Goal: Check status

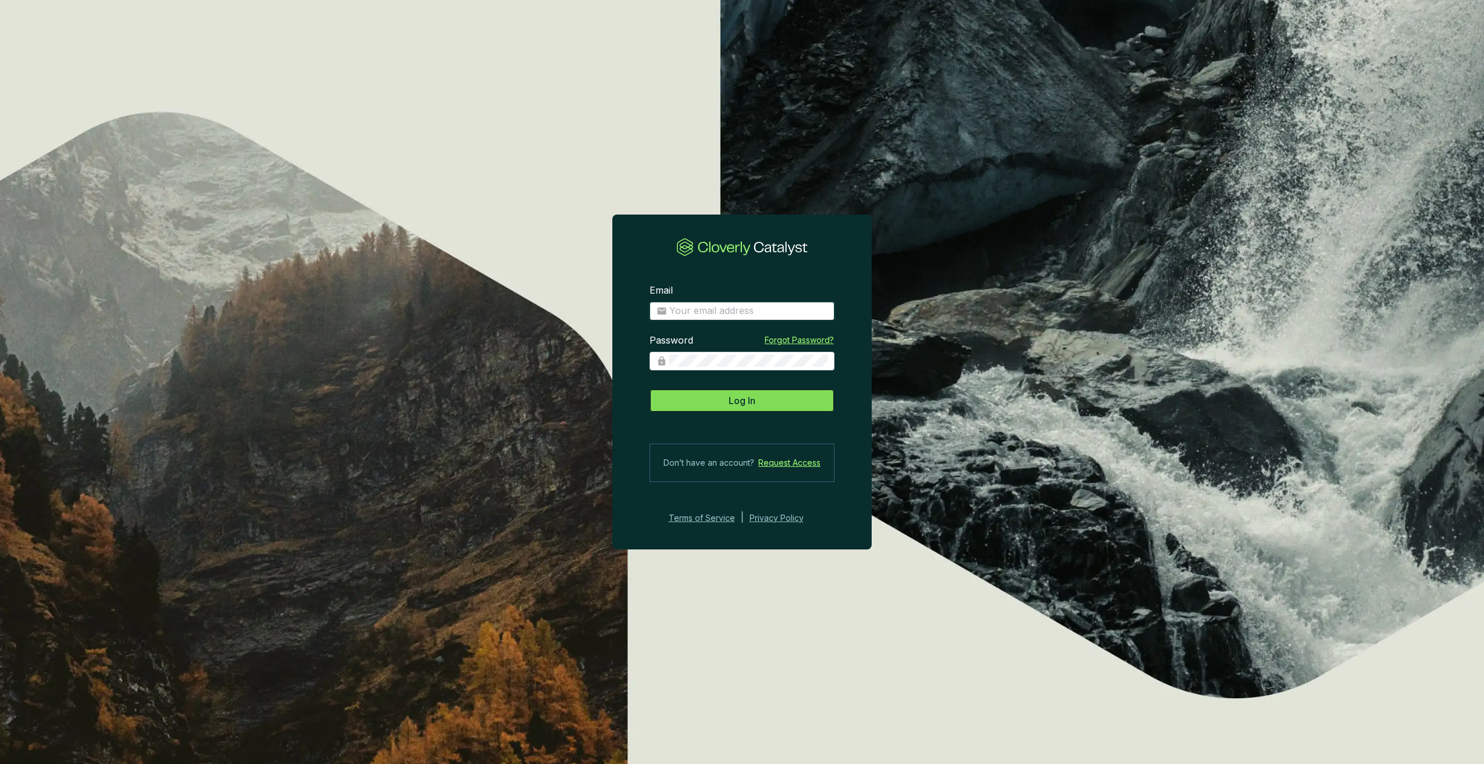
type input "[PERSON_NAME][EMAIL_ADDRESS][DOMAIN_NAME]"
click at [710, 408] on button "Log In" at bounding box center [742, 400] width 185 height 23
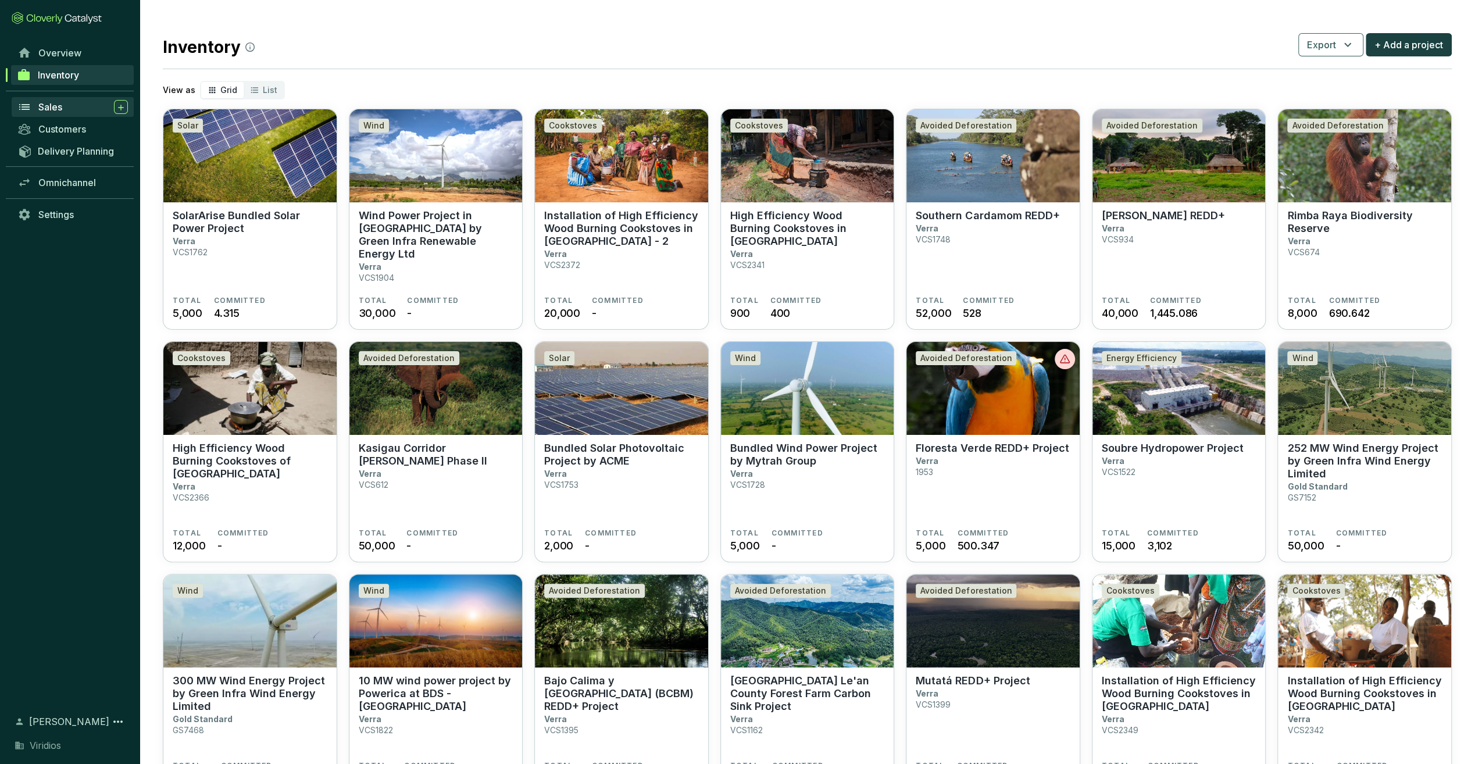
click at [74, 98] on link "Sales" at bounding box center [73, 107] width 122 height 20
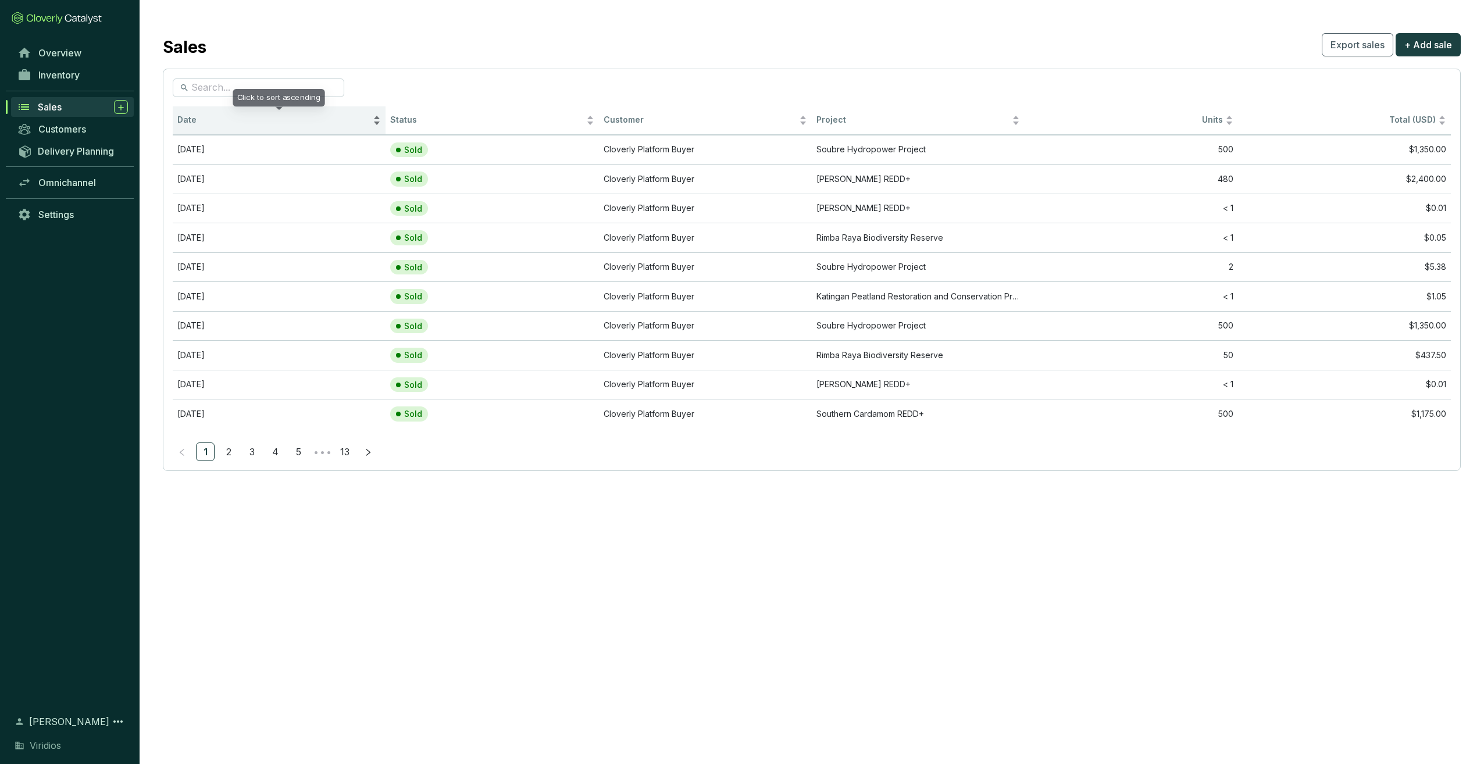
click at [262, 114] on div "Date" at bounding box center [279, 120] width 204 height 14
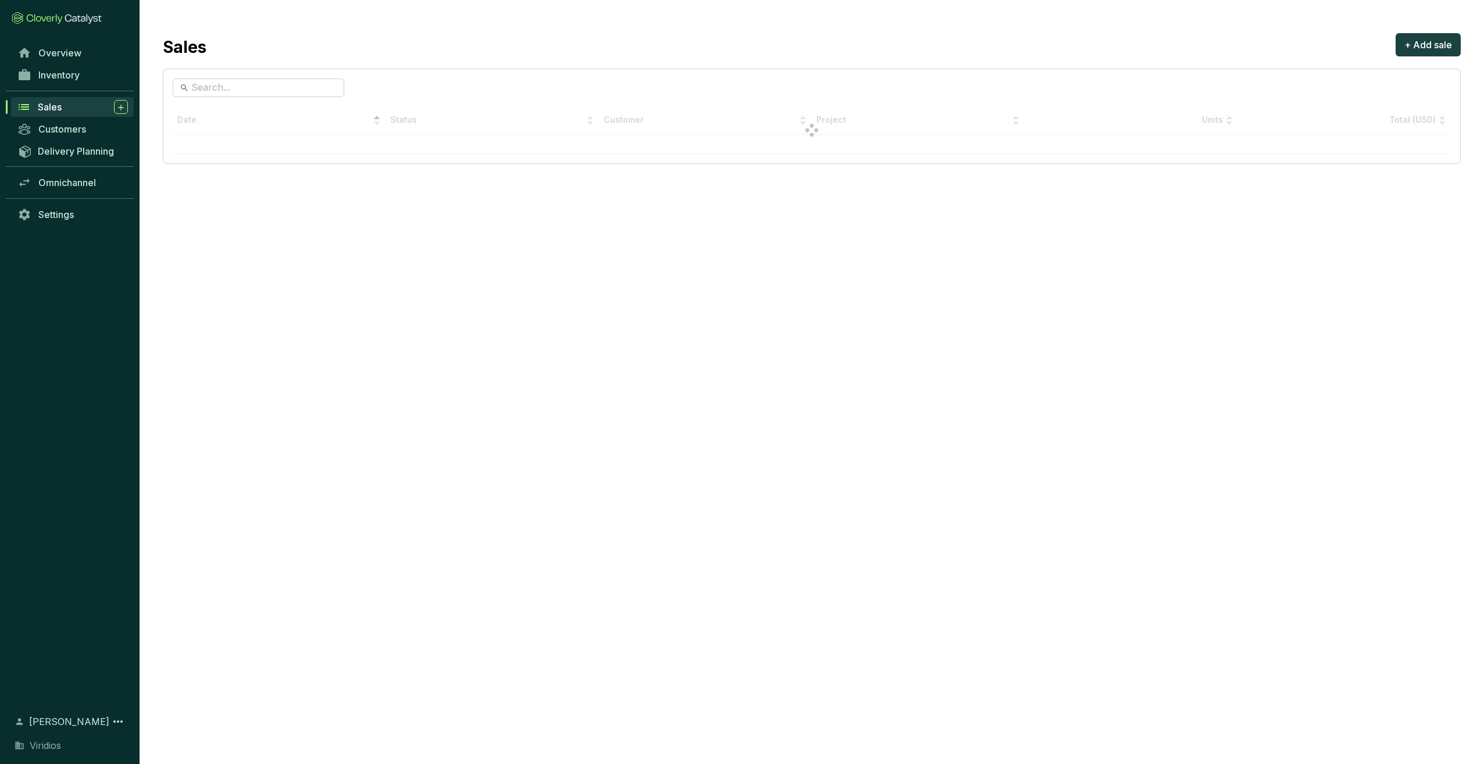
click at [229, 115] on div at bounding box center [812, 130] width 1278 height 48
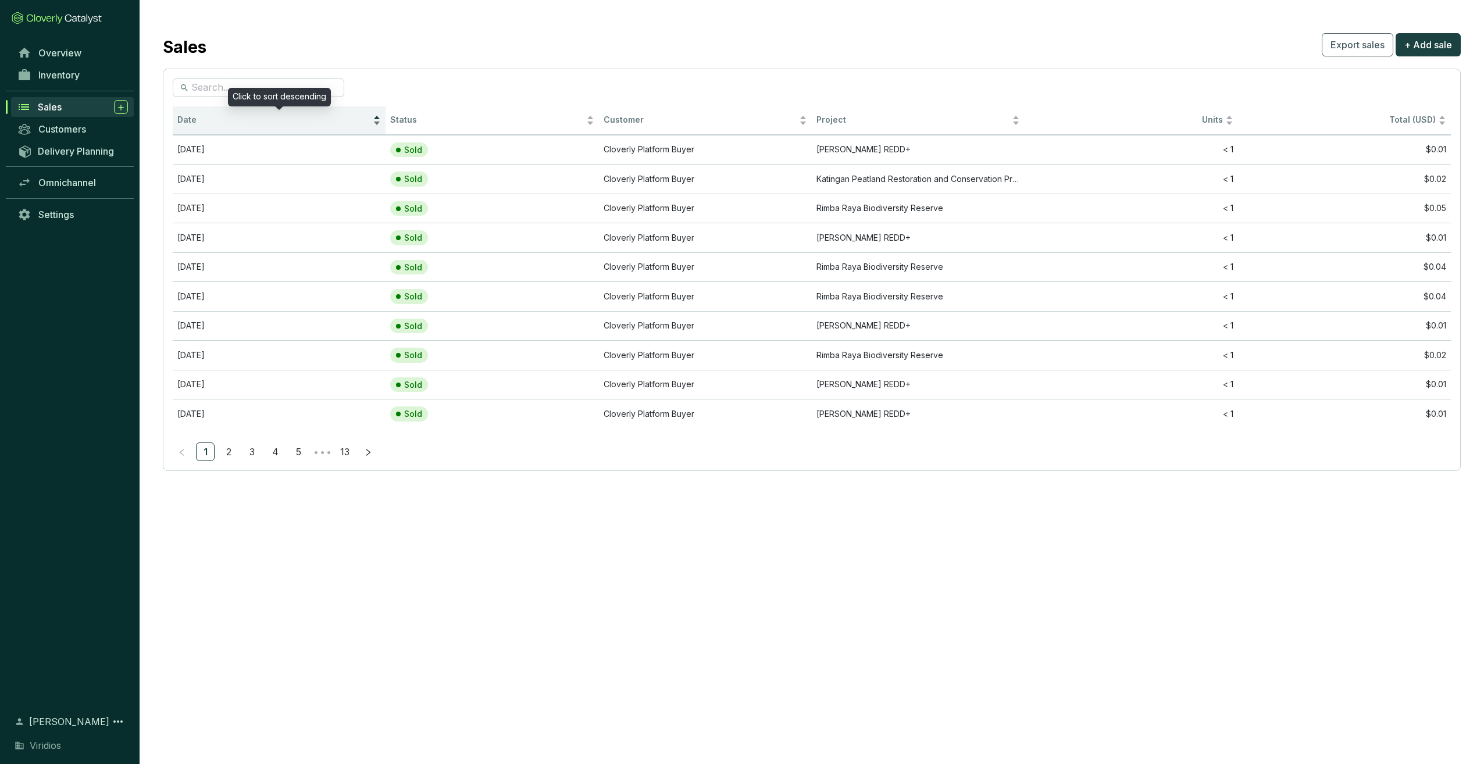
click at [229, 115] on span "Date" at bounding box center [273, 120] width 193 height 11
